Goal: Navigation & Orientation: Go to known website

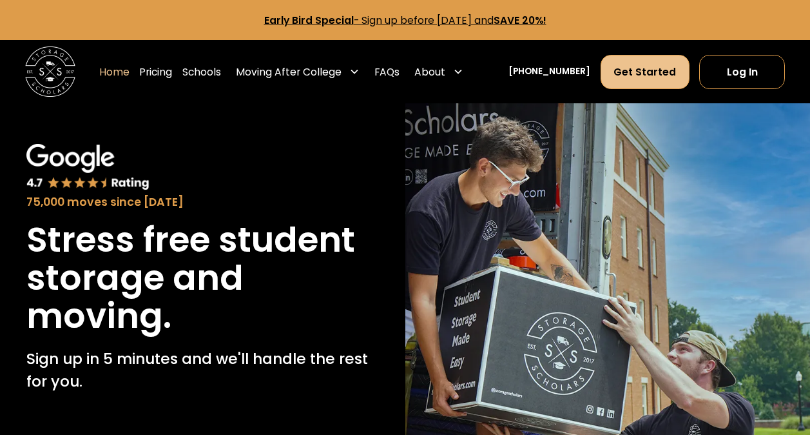
click at [660, 74] on link "Get Started" at bounding box center [645, 72] width 89 height 34
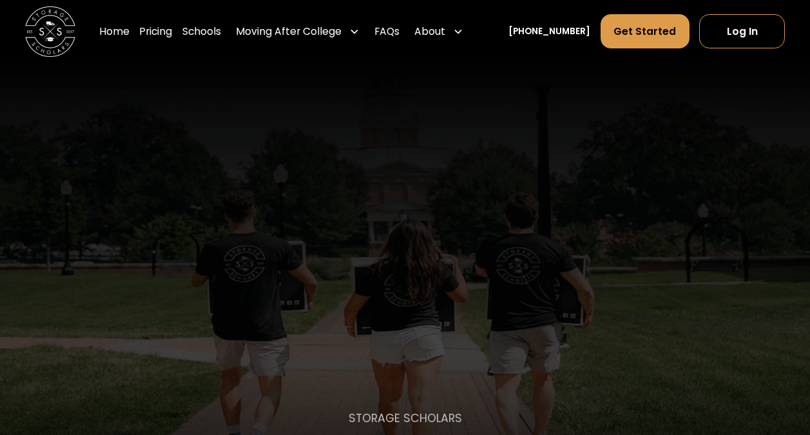
click at [50, 28] on img "home" at bounding box center [50, 31] width 50 height 50
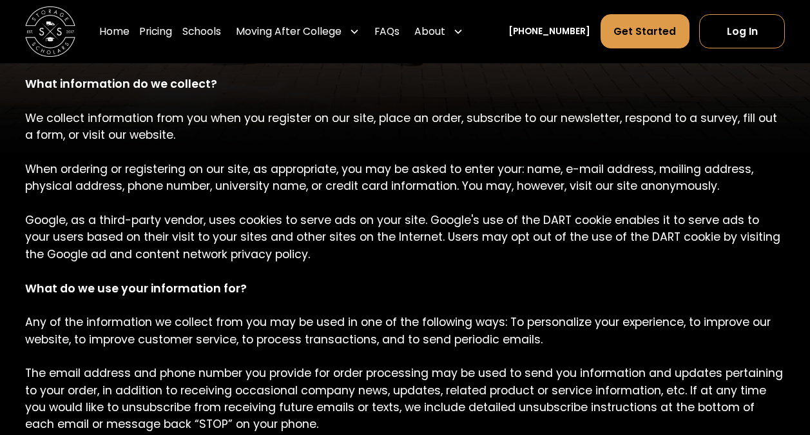
scroll to position [416, 0]
